Goal: Information Seeking & Learning: Learn about a topic

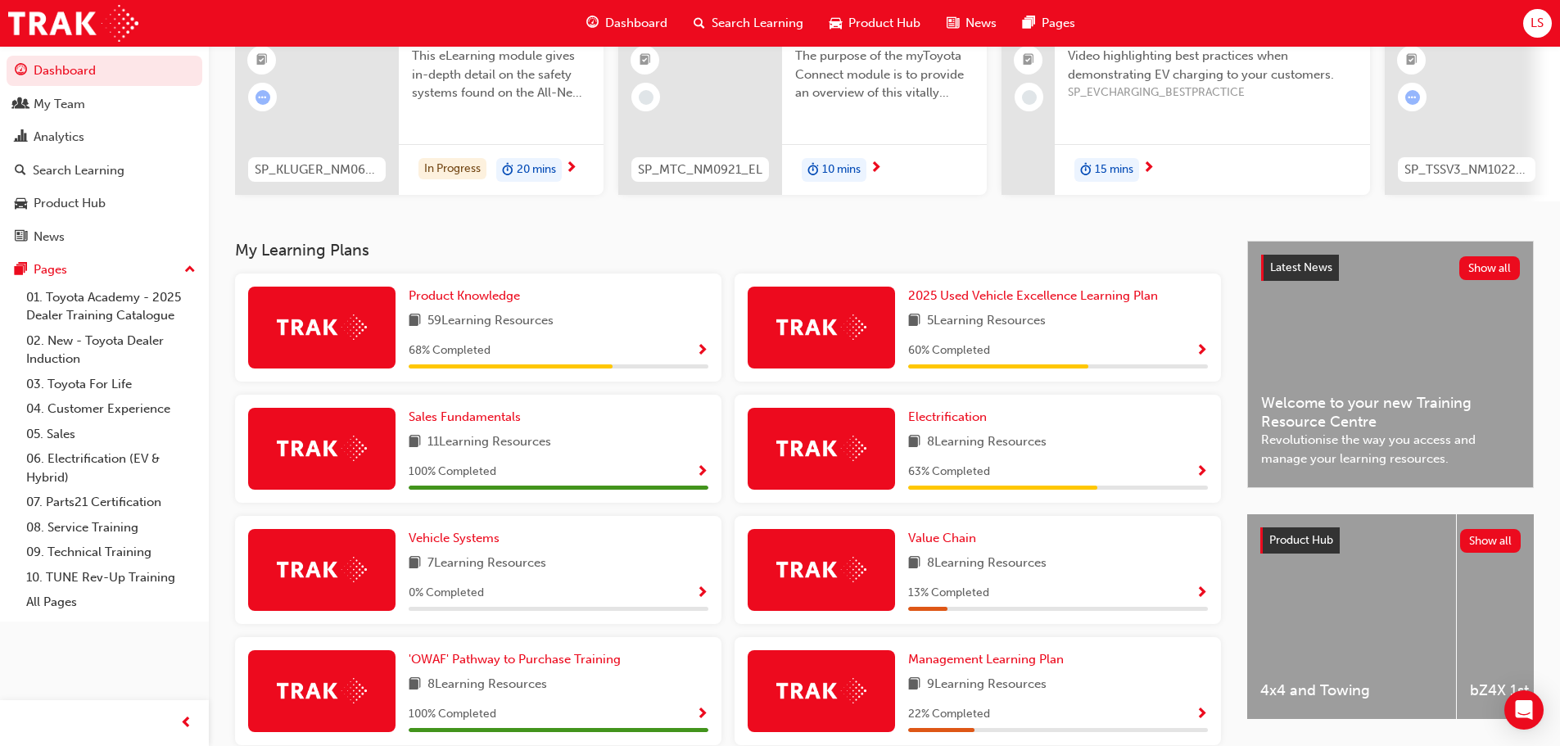
scroll to position [138, 0]
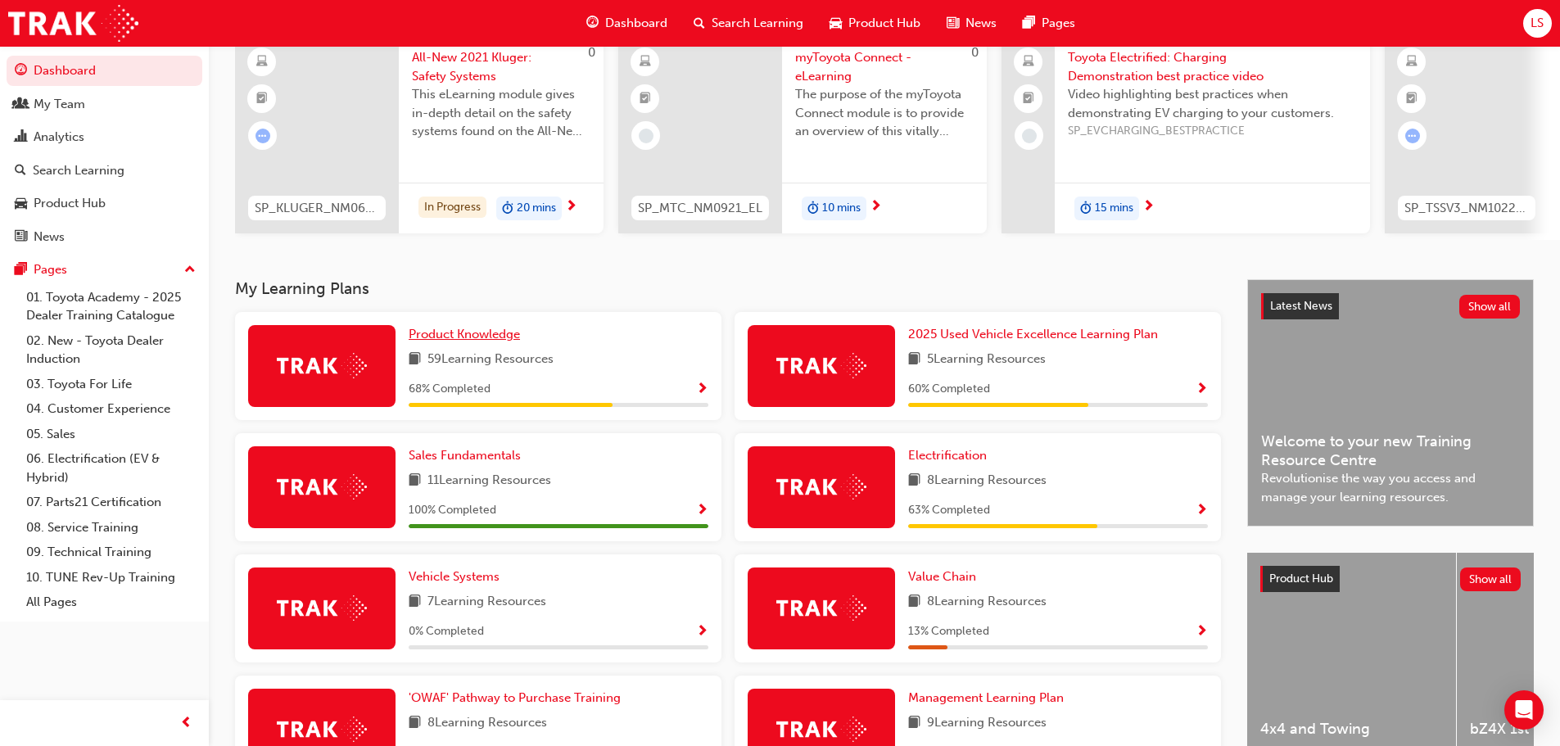
click at [474, 337] on span "Product Knowledge" at bounding box center [464, 334] width 111 height 15
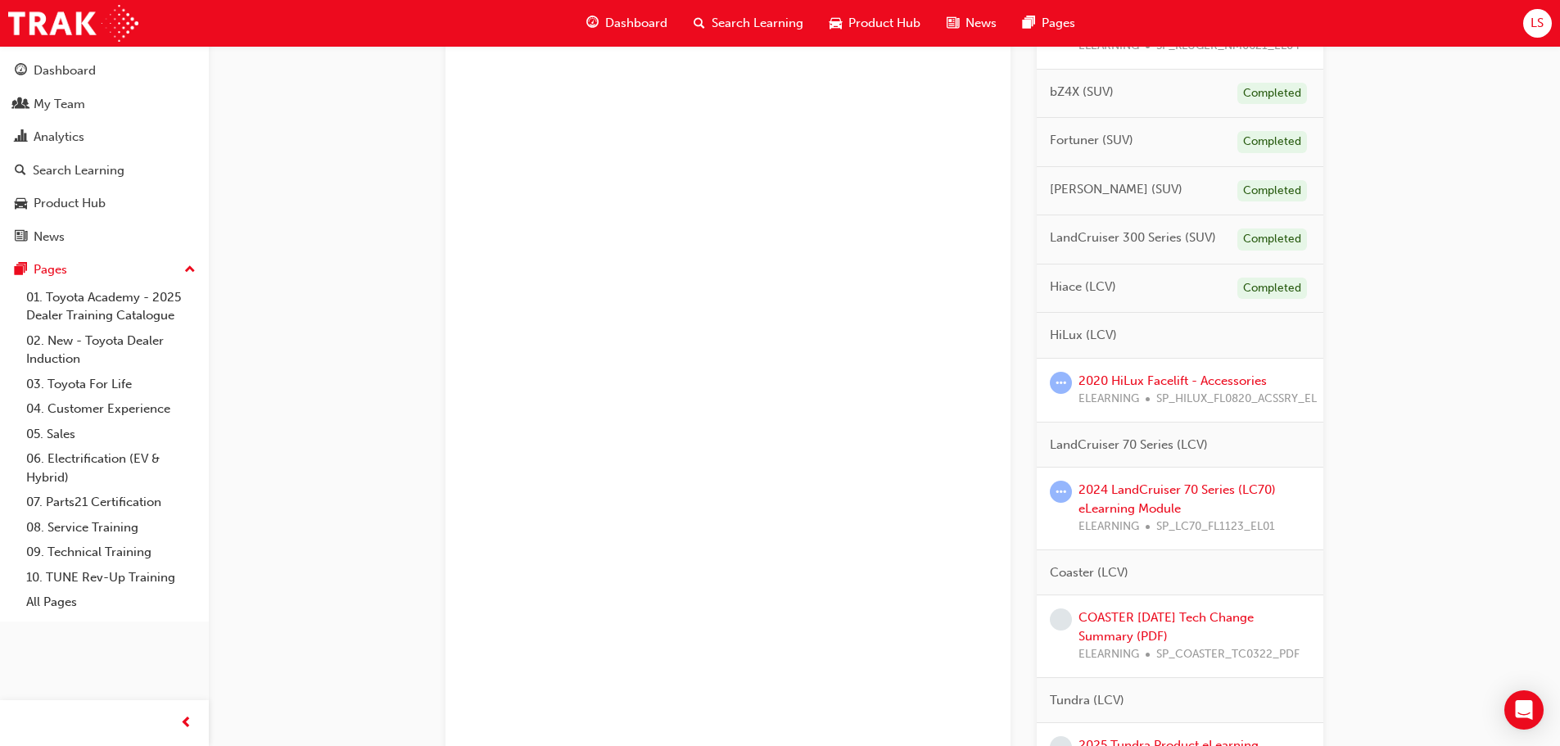
scroll to position [655, 0]
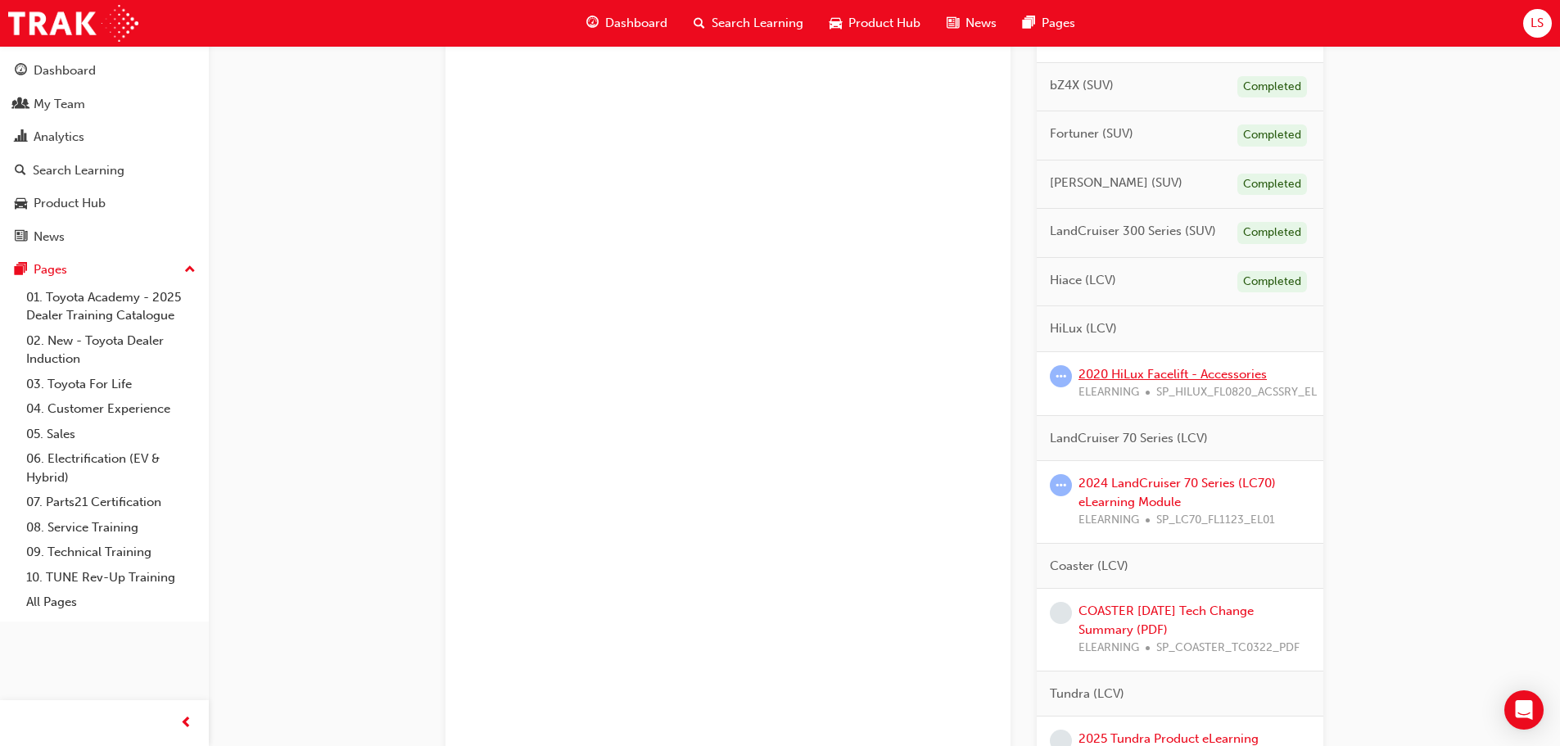
click at [1105, 377] on link "2020 HiLux Facelift - Accessories" at bounding box center [1172, 374] width 188 height 15
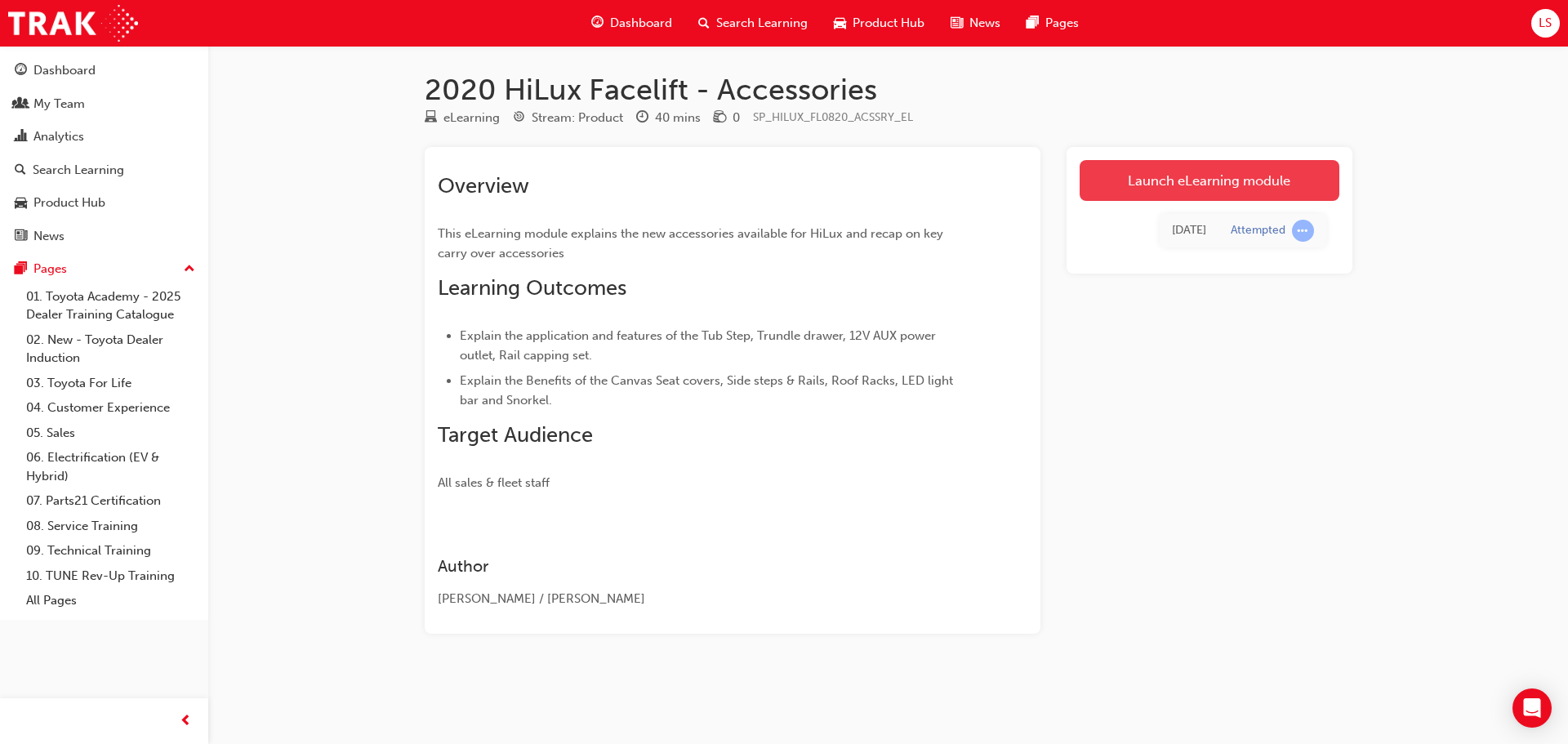
click at [1172, 187] on link "Launch eLearning module" at bounding box center [1209, 180] width 259 height 41
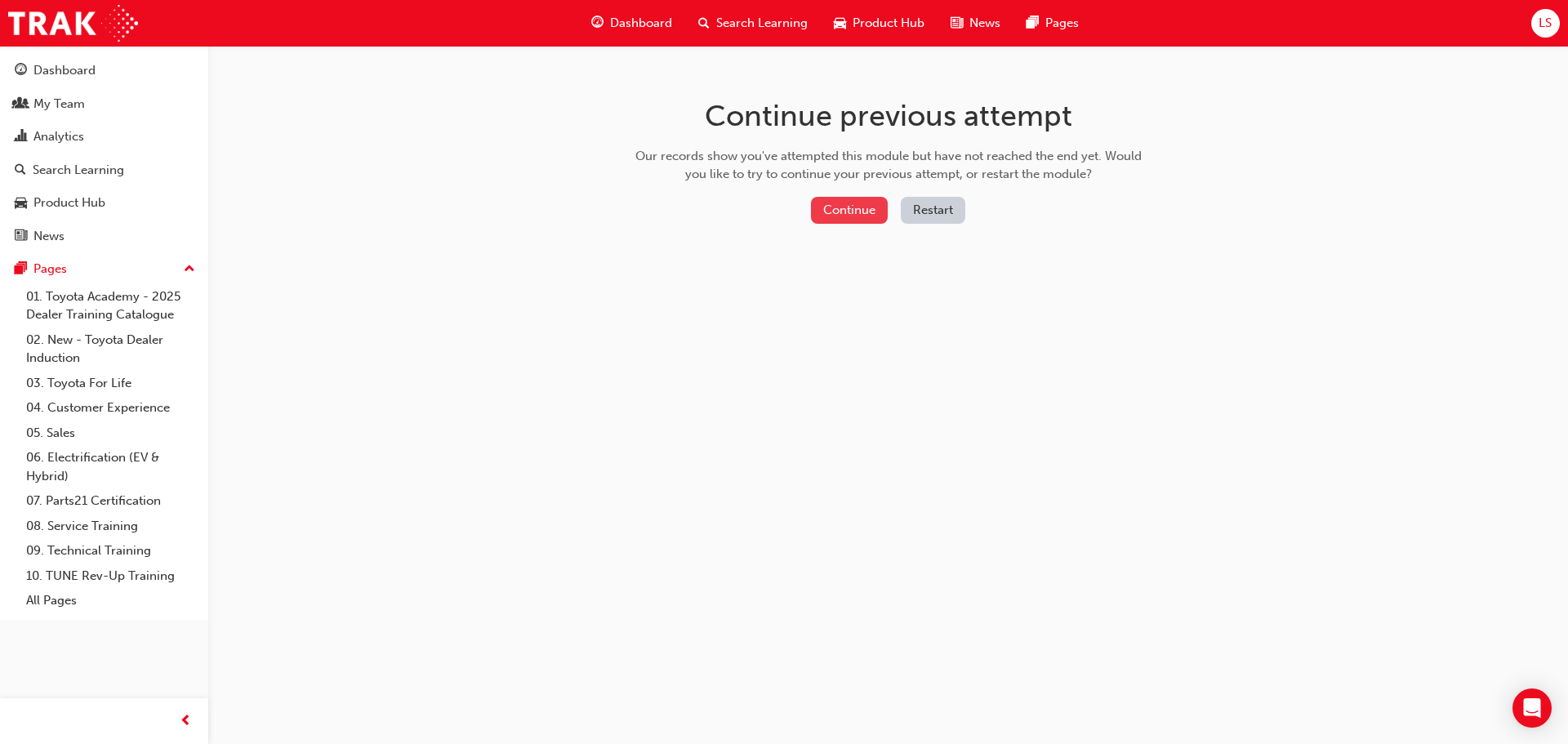
click at [826, 211] on button "Continue" at bounding box center [849, 209] width 77 height 27
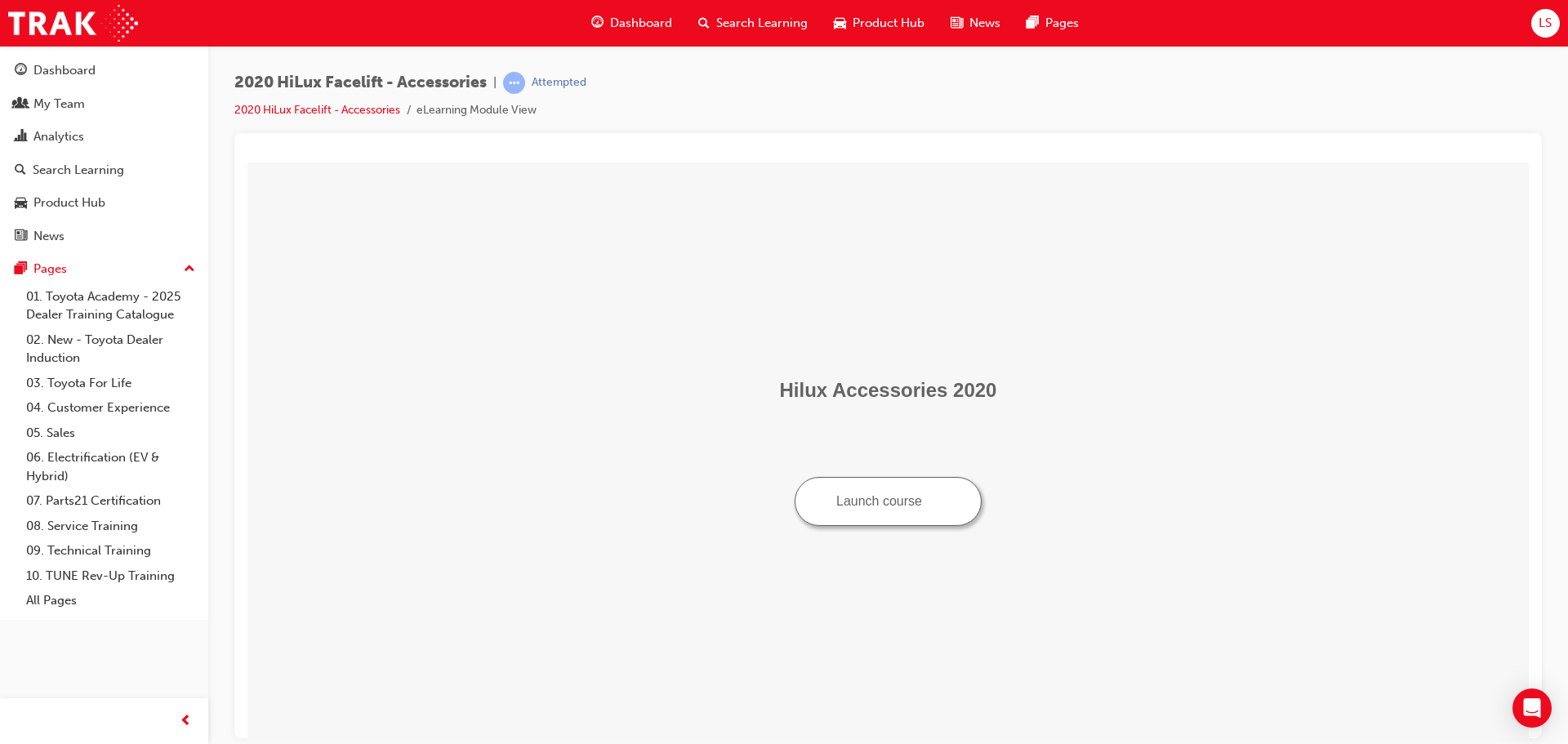
click at [896, 511] on button "Launch course" at bounding box center [888, 500] width 187 height 49
